Goal: Navigation & Orientation: Find specific page/section

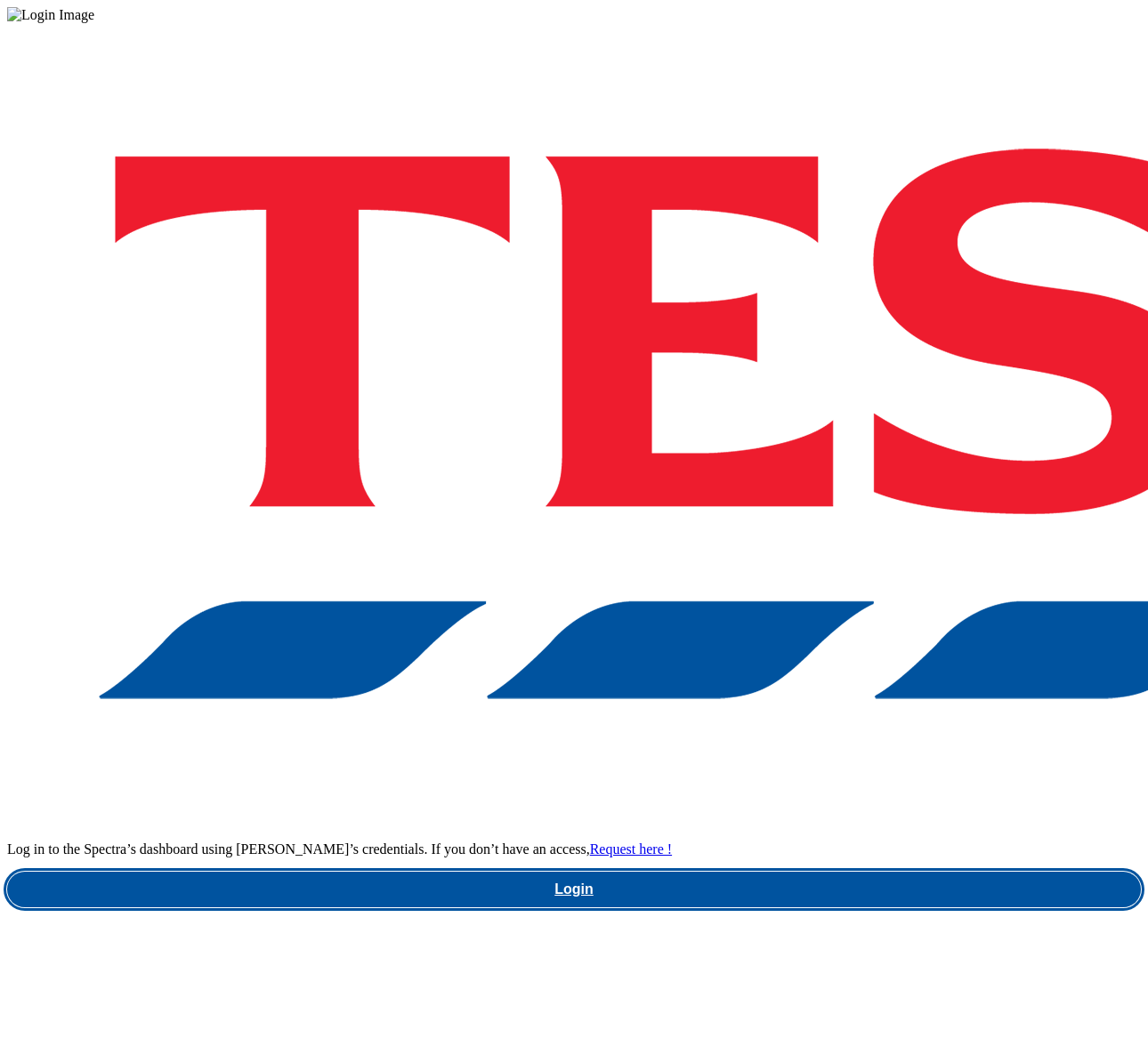
click at [864, 872] on link "Login" at bounding box center [574, 890] width 1133 height 36
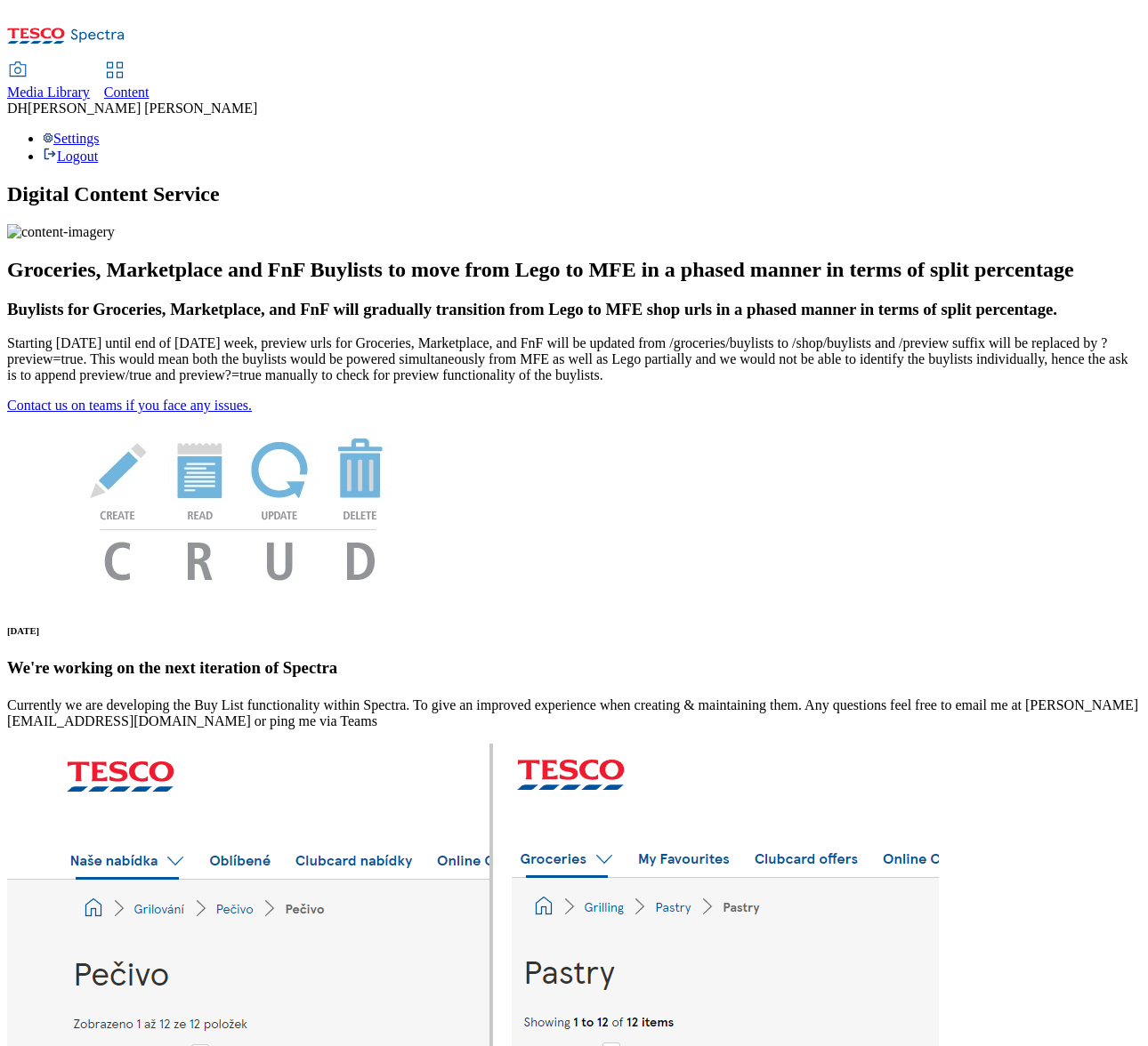
click at [90, 84] on span "Media Library" at bounding box center [49, 92] width 83 height 15
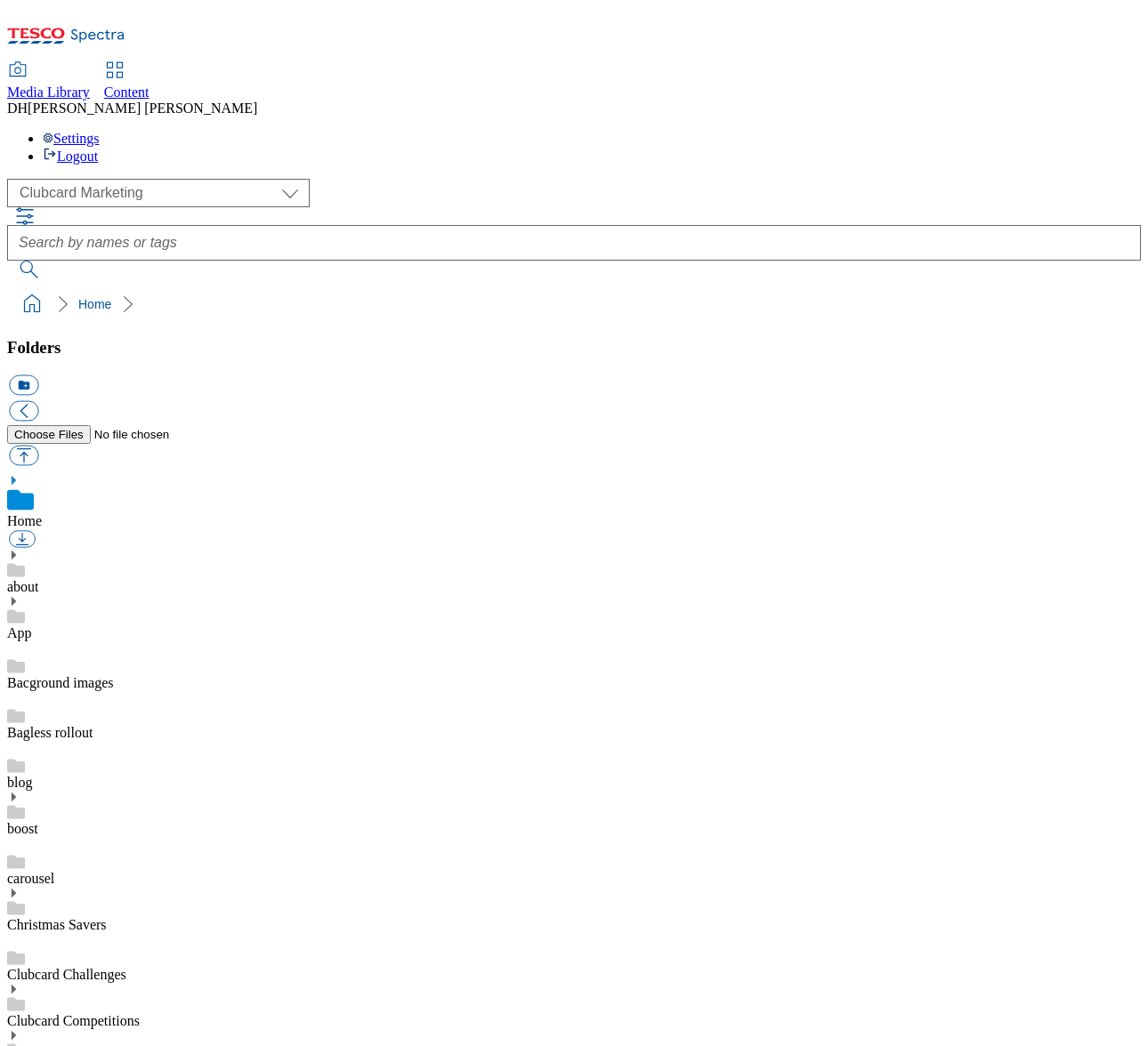
scroll to position [2, 0]
click at [118, 179] on select "Clubcard Marketing Demo Dotcom UK Emails GHS Marketing UK GHS Product UK GHS RO…" at bounding box center [158, 193] width 302 height 28
select select "flare-ghs-mktg"
click at [12, 179] on select "Clubcard Marketing Demo Dotcom UK Emails GHS Marketing UK GHS Product UK GHS RO…" at bounding box center [158, 193] width 302 height 28
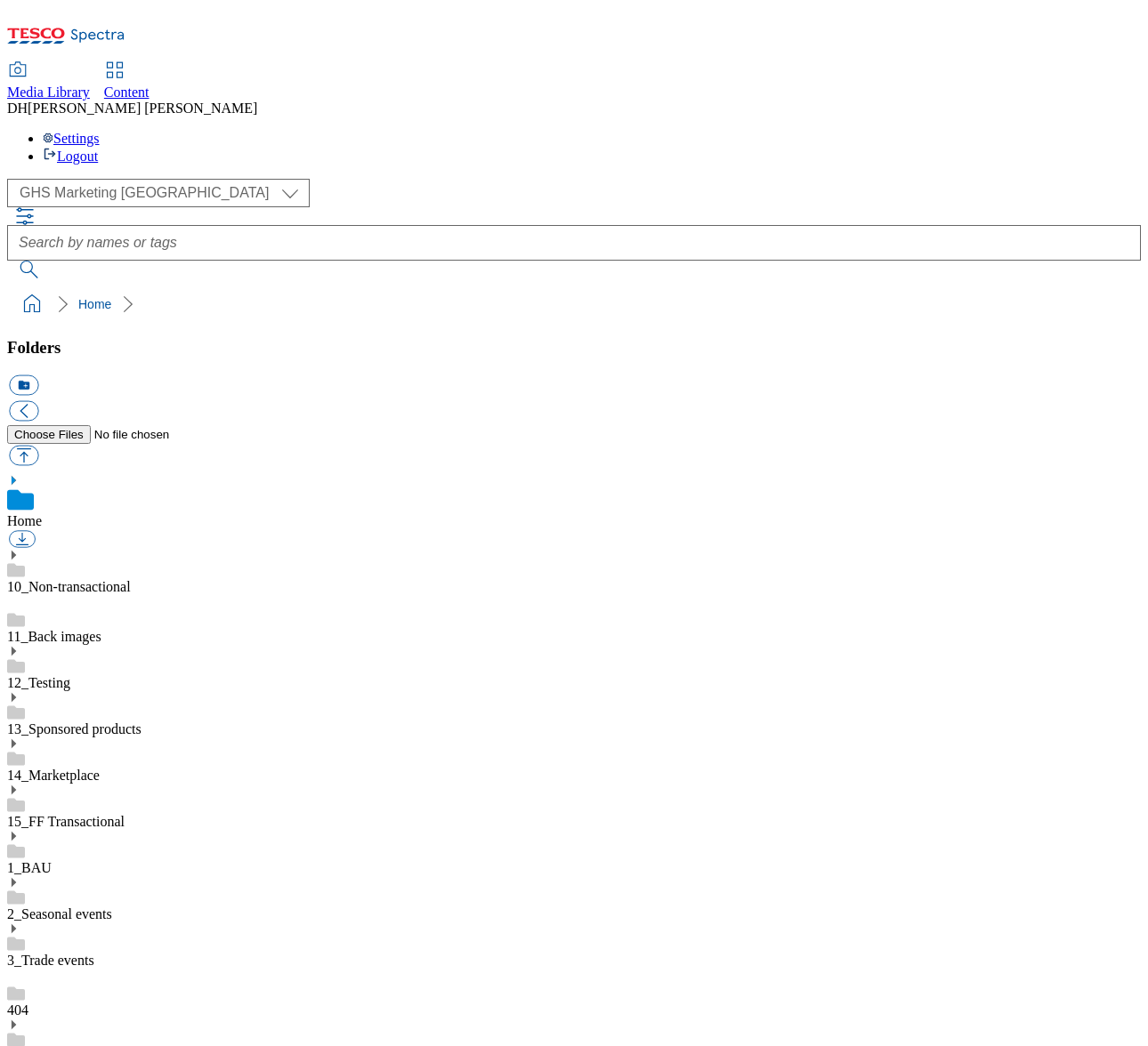
click at [16, 1020] on use at bounding box center [14, 1025] width 5 height 9
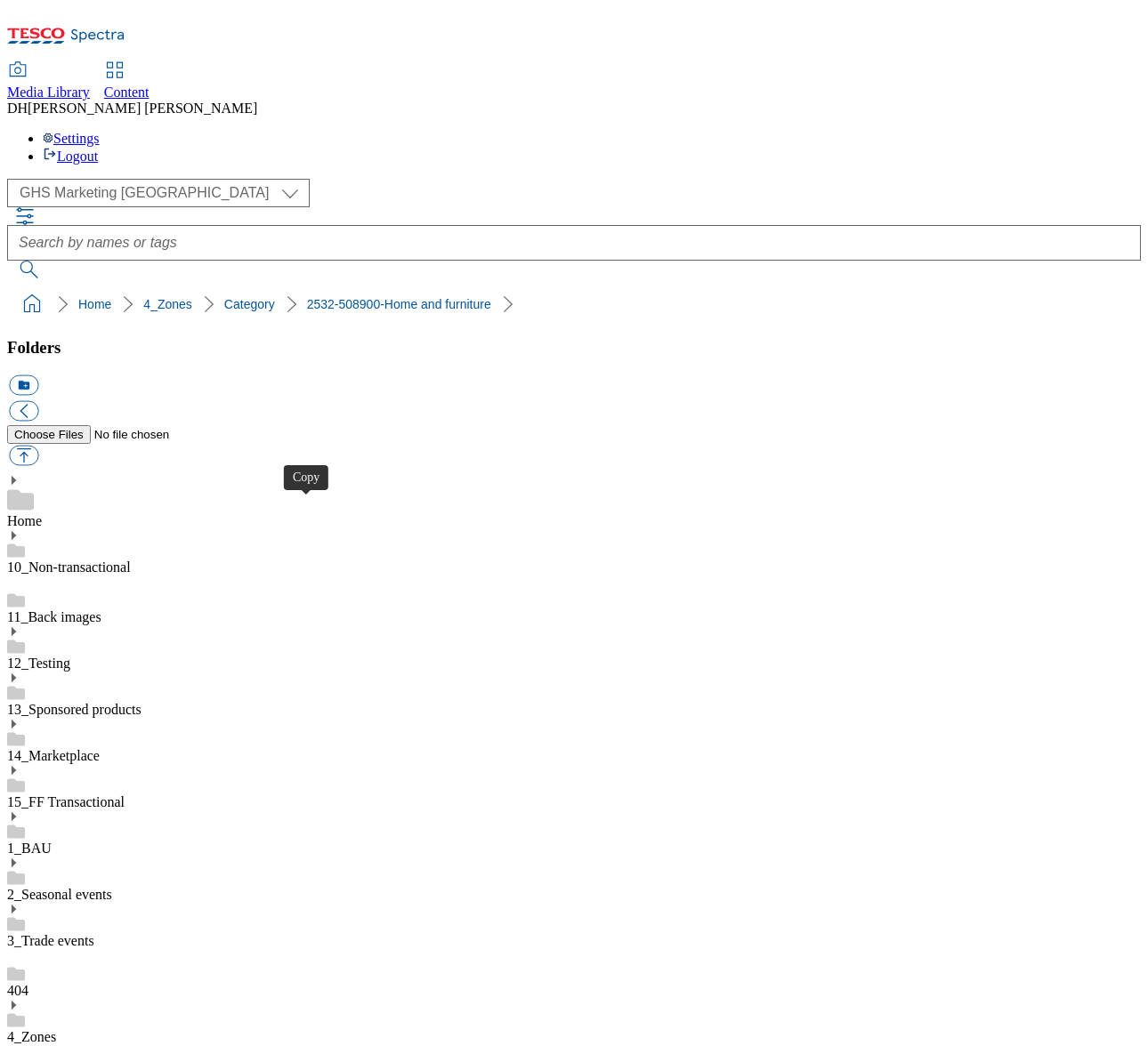
drag, startPoint x: 511, startPoint y: 508, endPoint x: 534, endPoint y: 510, distance: 23.1
